Goal: Task Accomplishment & Management: Manage account settings

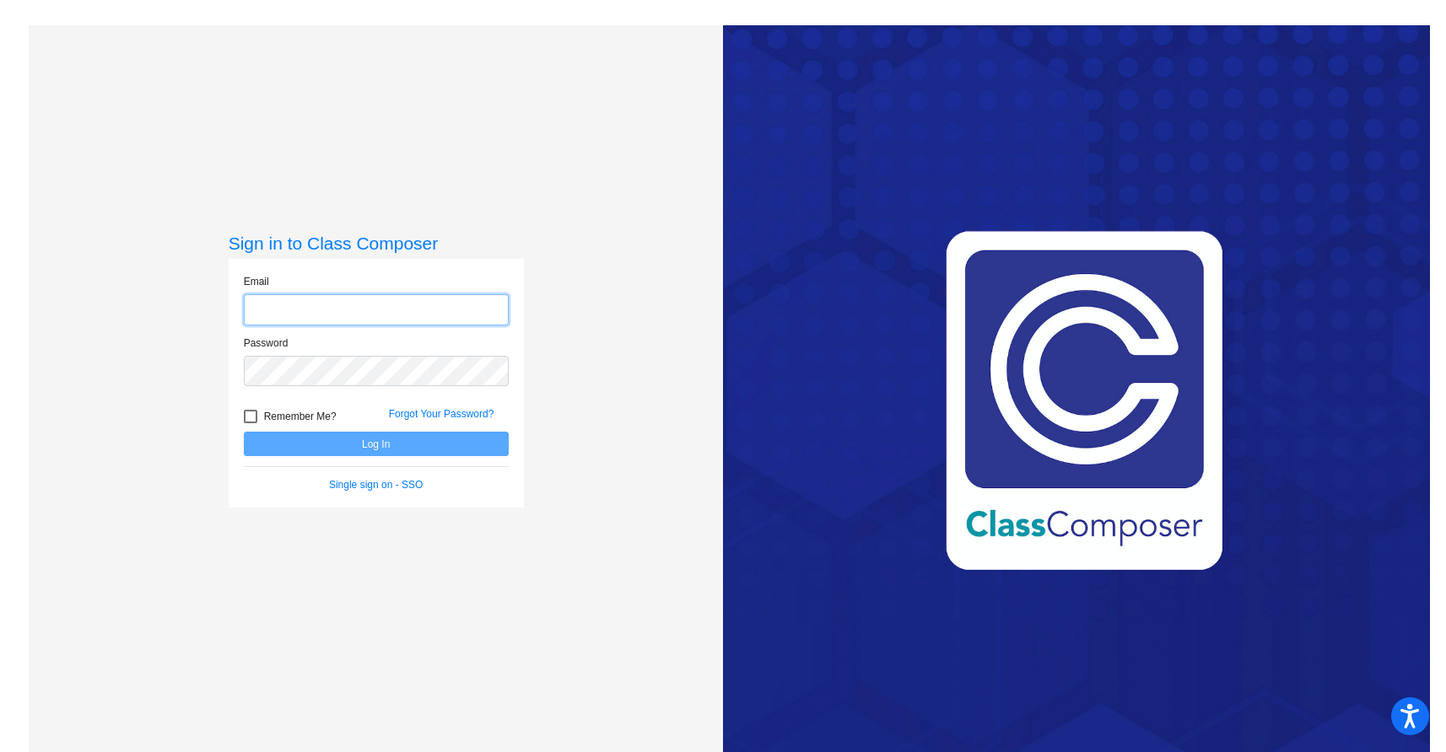
type input "[PERSON_NAME][EMAIL_ADDRESS][DOMAIN_NAME]"
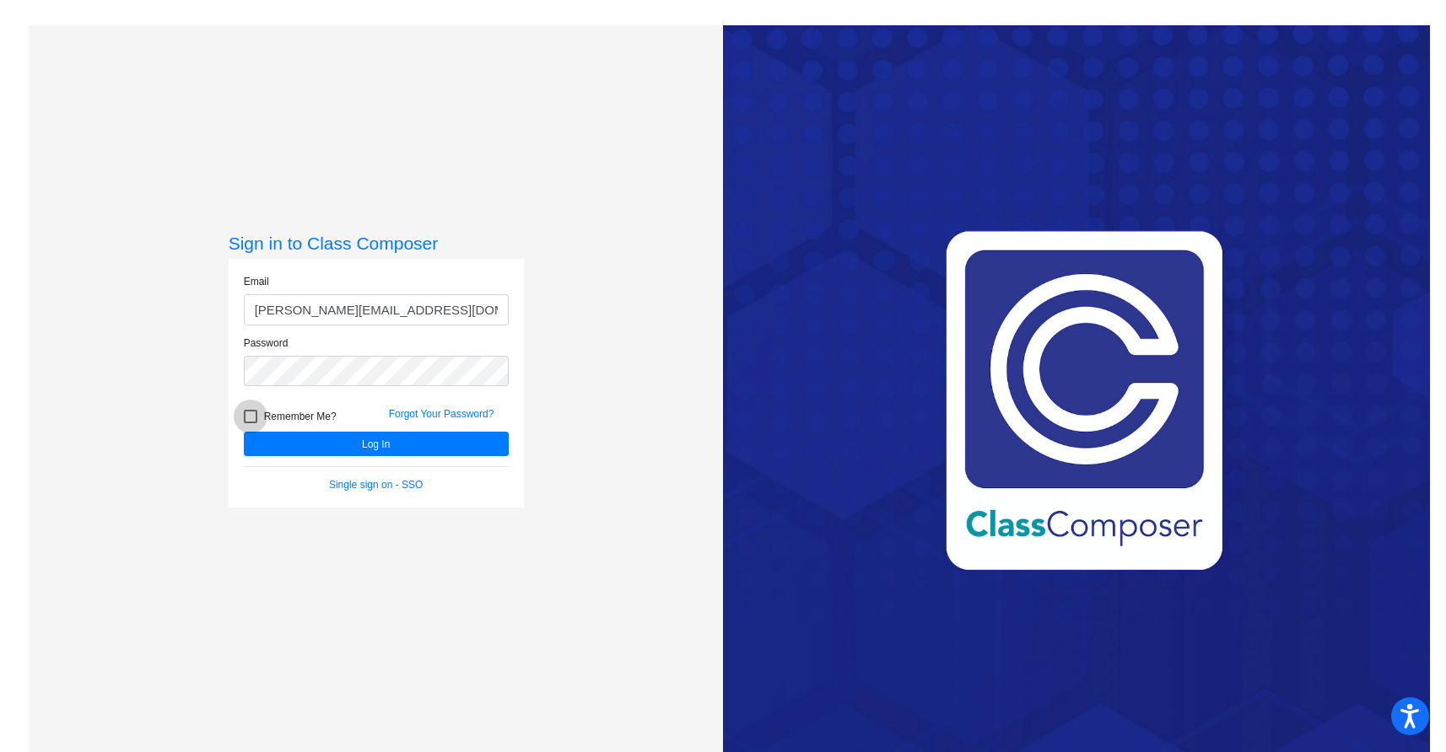
drag, startPoint x: 251, startPoint y: 412, endPoint x: 260, endPoint y: 412, distance: 9.3
click at [250, 411] on div at bounding box center [250, 416] width 13 height 13
click at [250, 423] on input "Remember Me?" at bounding box center [250, 423] width 1 height 1
checkbox input "true"
click at [332, 434] on button "Log In" at bounding box center [376, 444] width 265 height 24
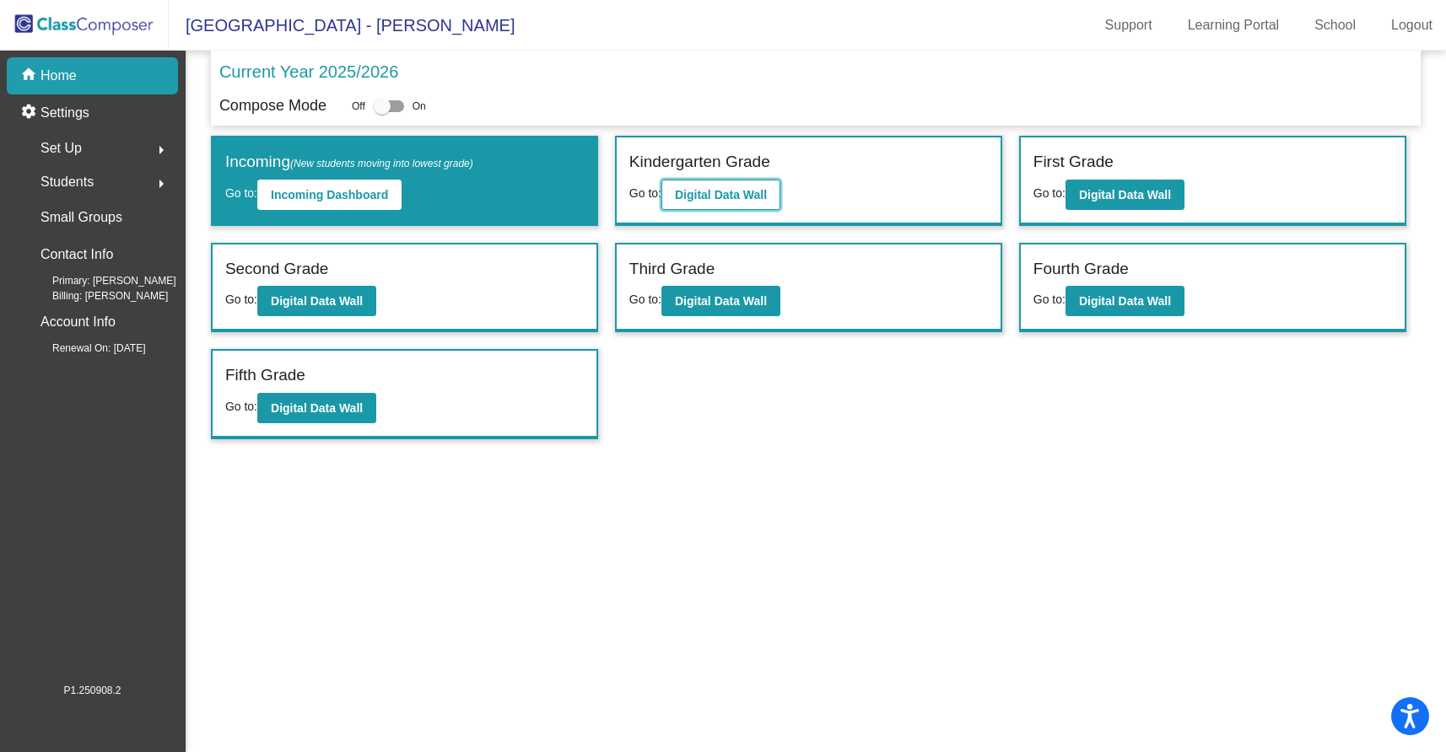
click at [737, 193] on b "Digital Data Wall" at bounding box center [721, 194] width 92 height 13
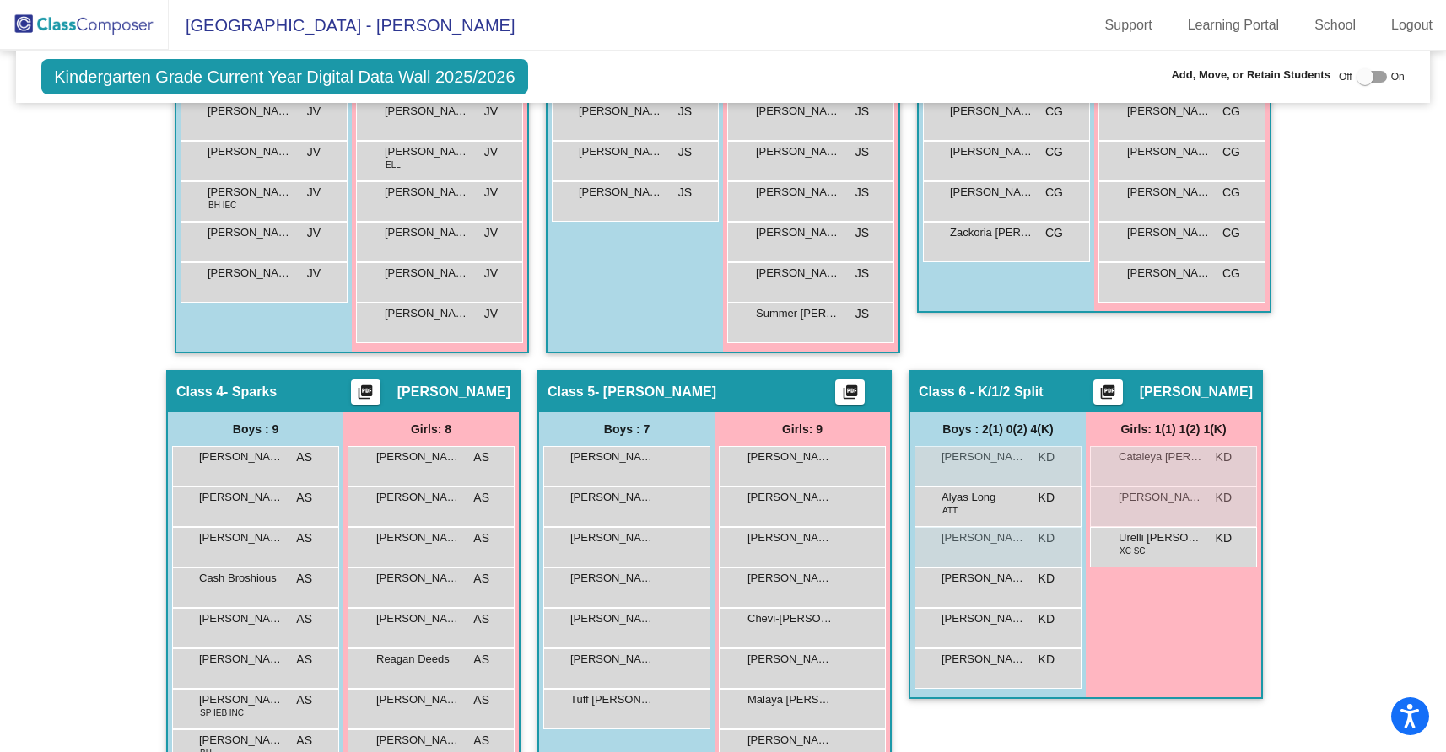
scroll to position [759, 0]
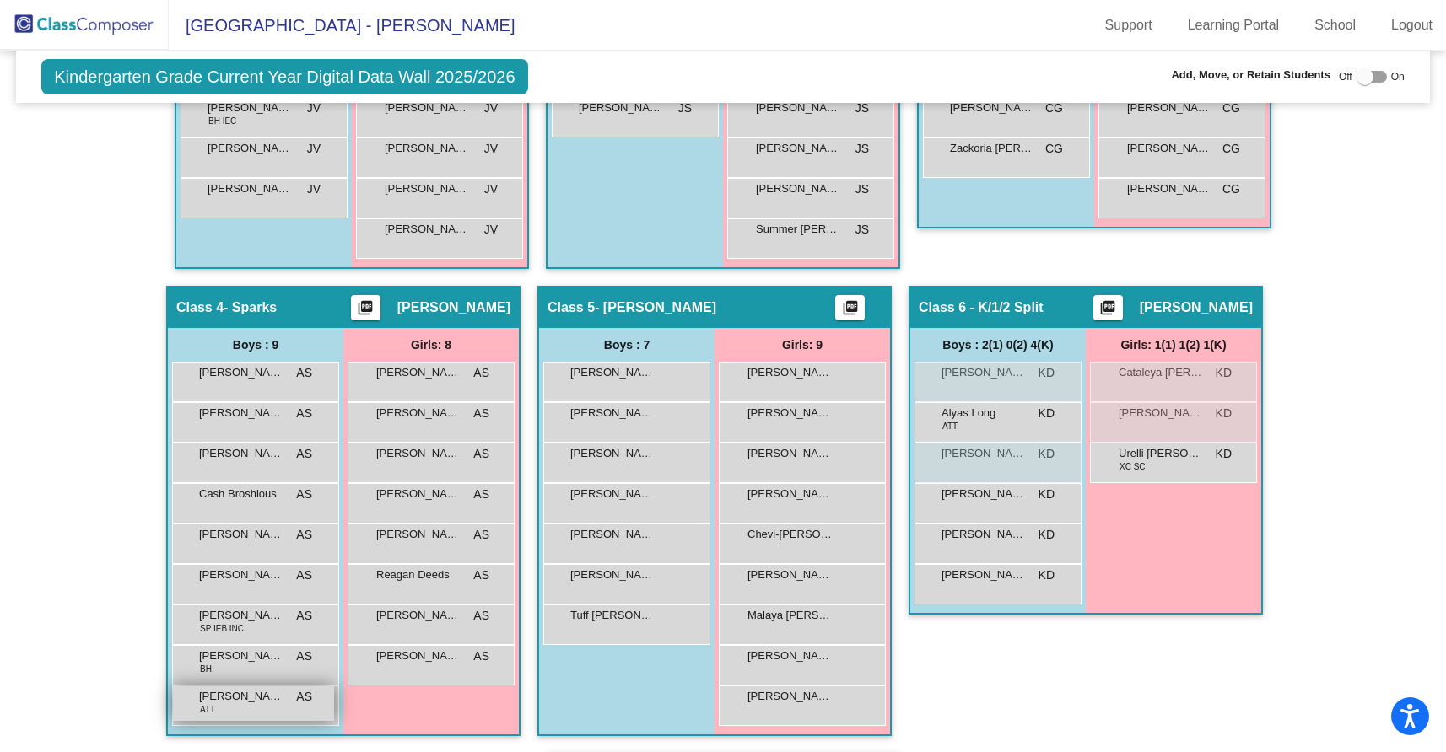
click at [279, 700] on div "[PERSON_NAME] ATT AS lock do_not_disturb_alt" at bounding box center [253, 704] width 161 height 35
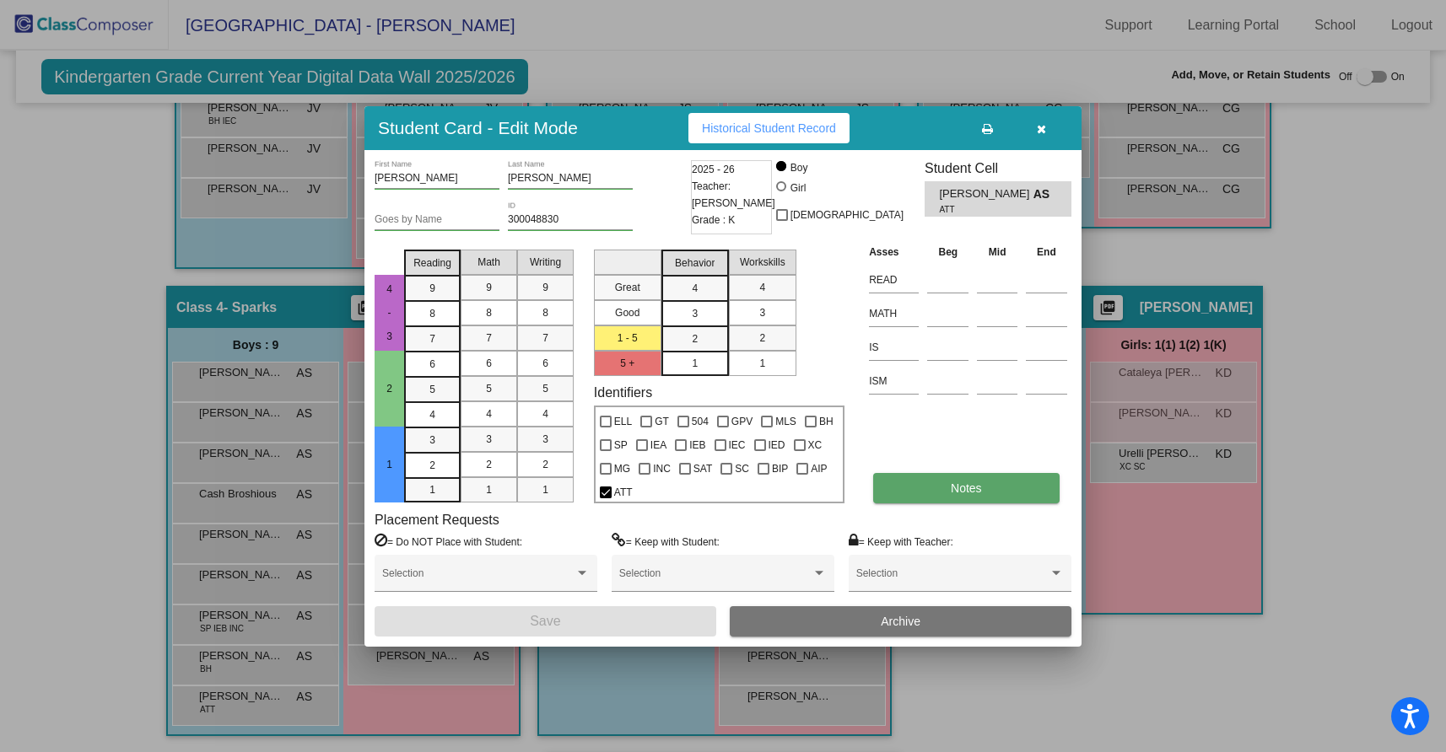
click at [953, 495] on button "Notes" at bounding box center [966, 488] width 186 height 30
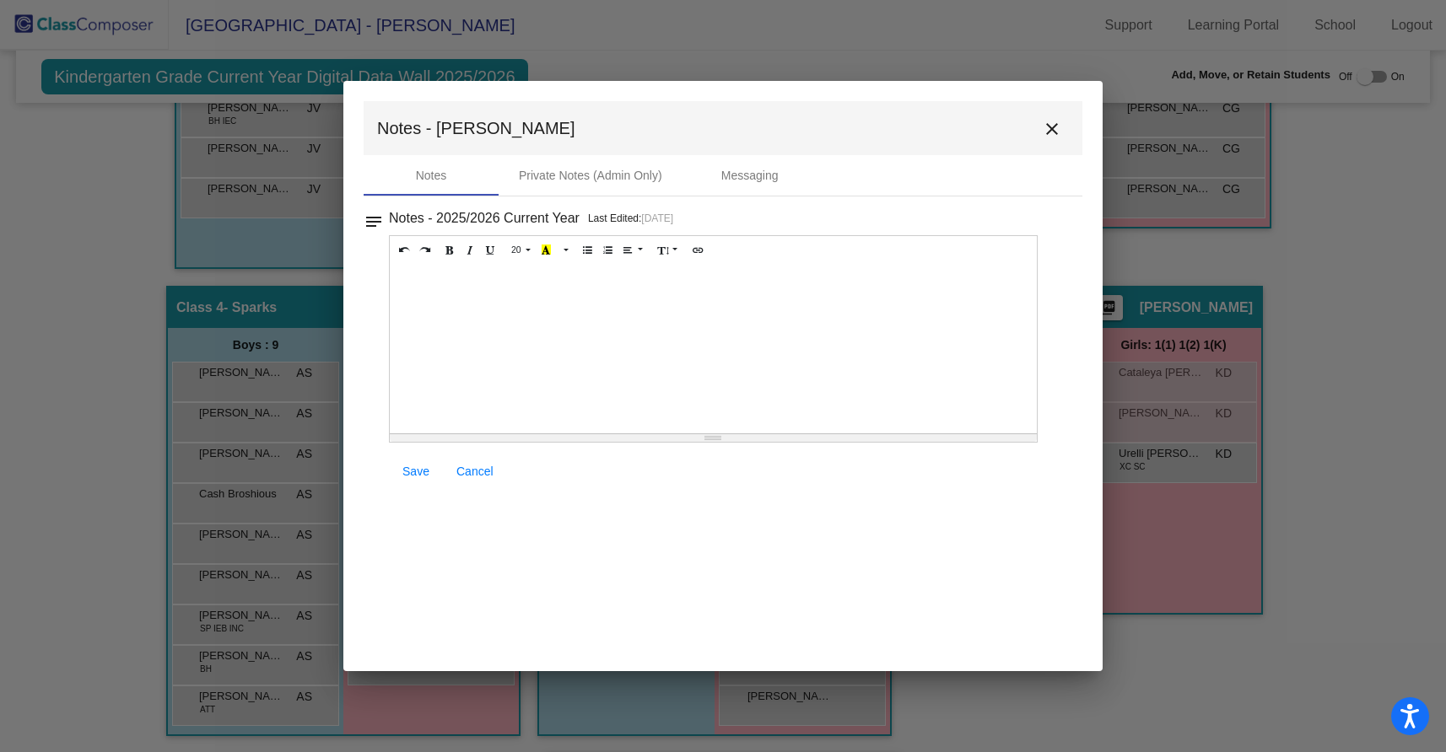
click at [439, 272] on div at bounding box center [713, 349] width 647 height 169
click at [417, 463] on link "Save" at bounding box center [416, 471] width 54 height 30
click at [1059, 131] on mat-icon "close" at bounding box center [1052, 129] width 20 height 20
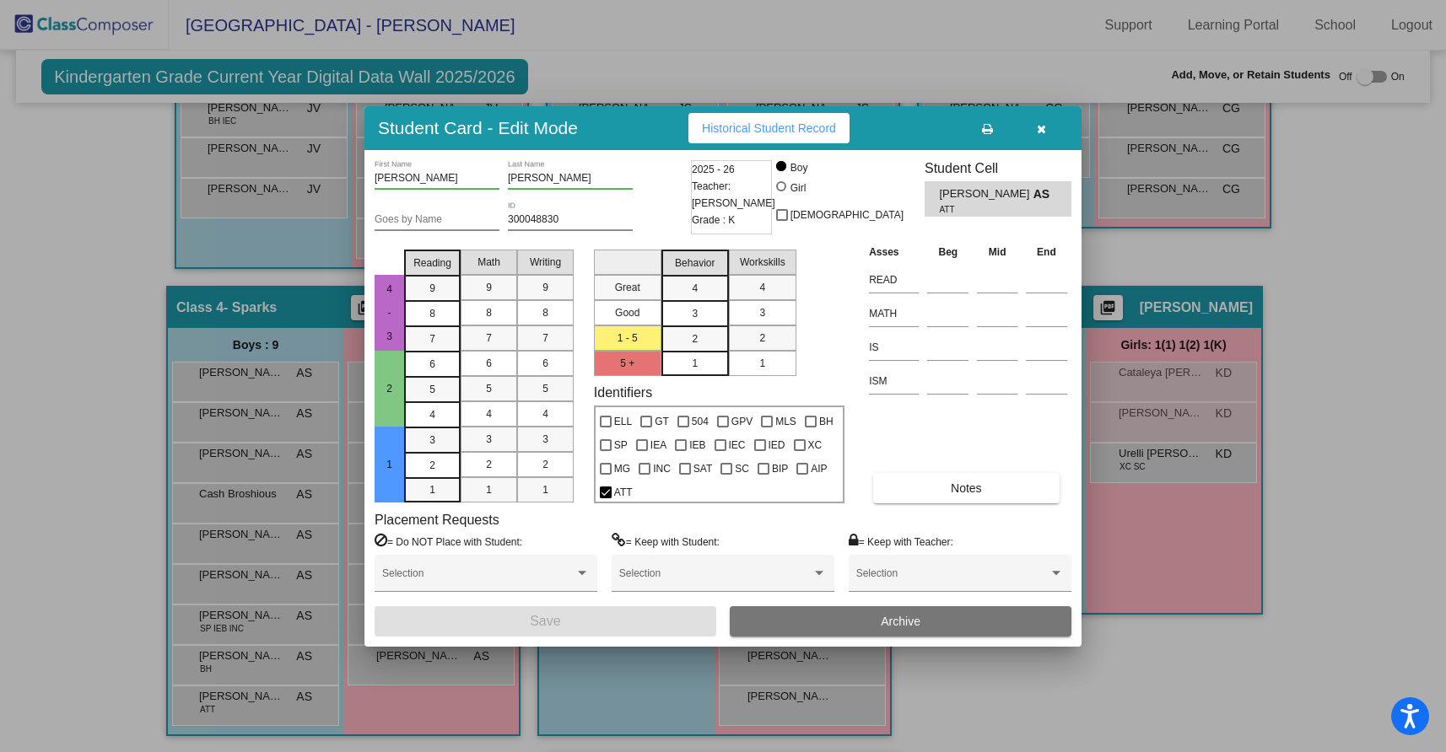
click at [909, 623] on span "Archive" at bounding box center [901, 621] width 40 height 13
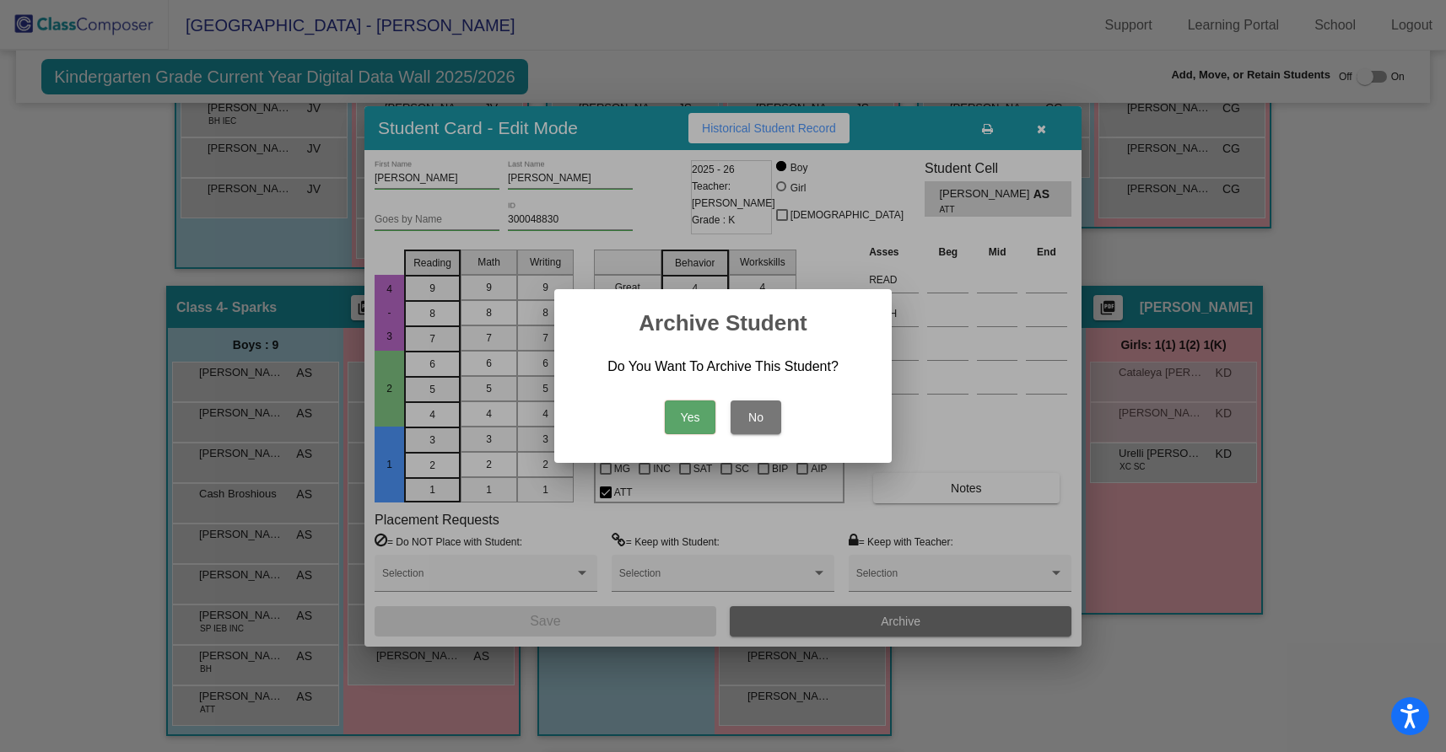
click at [687, 413] on button "Yes" at bounding box center [690, 418] width 51 height 34
